Goal: Entertainment & Leisure: Browse casually

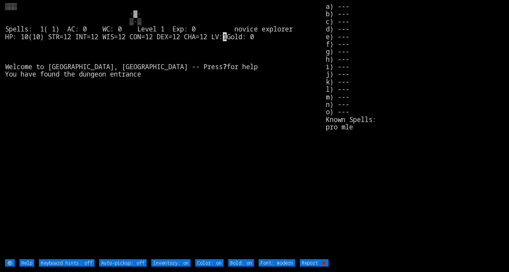
click at [418, 68] on stats "a) --- b) --- c) --- d) --- e) --- f) --- g) --- h) --- i) --- j) --- k) --- l)…" at bounding box center [415, 131] width 178 height 256
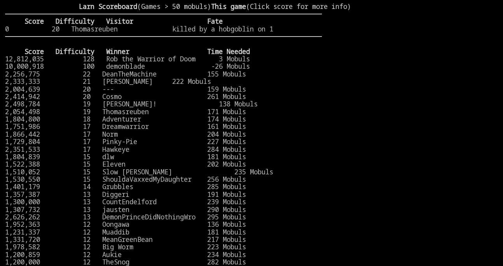
click at [412, 73] on stats at bounding box center [410, 128] width 176 height 251
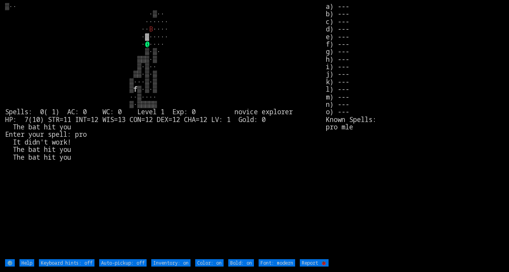
type off "Auto-pickup: on"
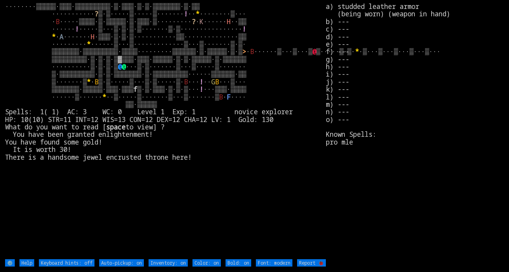
type off "Auto-pickup: off"
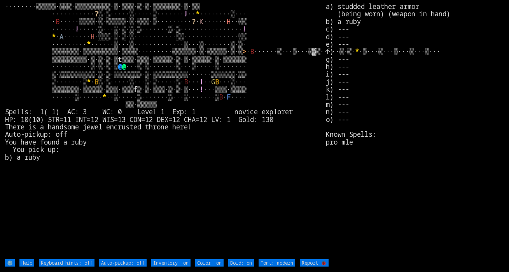
type off "Auto-pickup: on"
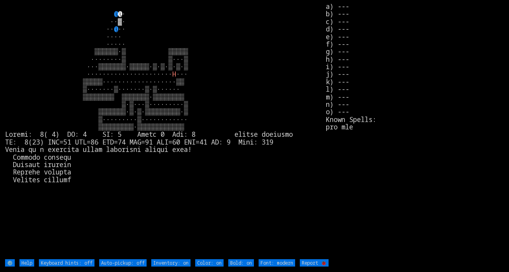
type off "Auto-pickup: on"
